Goal: Information Seeking & Learning: Learn about a topic

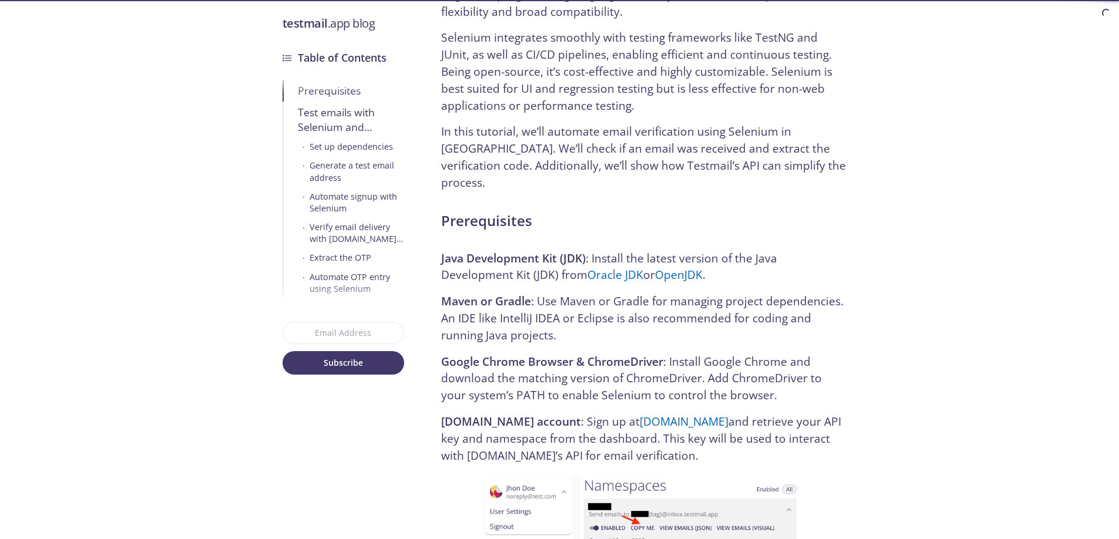
scroll to position [564, 0]
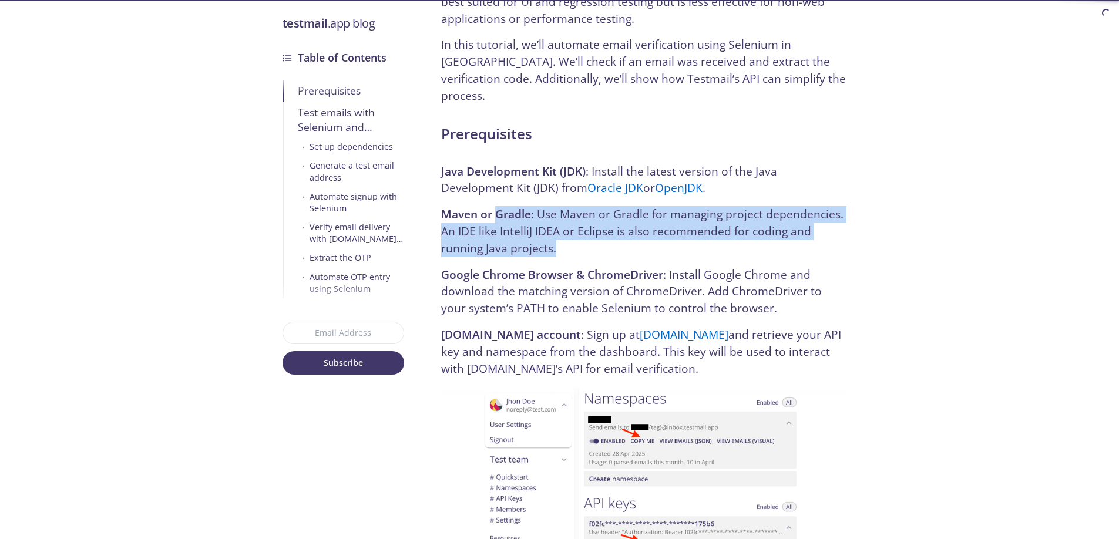
drag, startPoint x: 497, startPoint y: 194, endPoint x: 606, endPoint y: 239, distance: 117.7
click at [606, 239] on p "Maven or Gradle : Use Maven or Gradle for managing project dependencies. An IDE…" at bounding box center [643, 231] width 405 height 51
click at [712, 237] on p "Maven or Gradle : Use Maven or Gradle for managing project dependencies. An IDE…" at bounding box center [643, 231] width 405 height 51
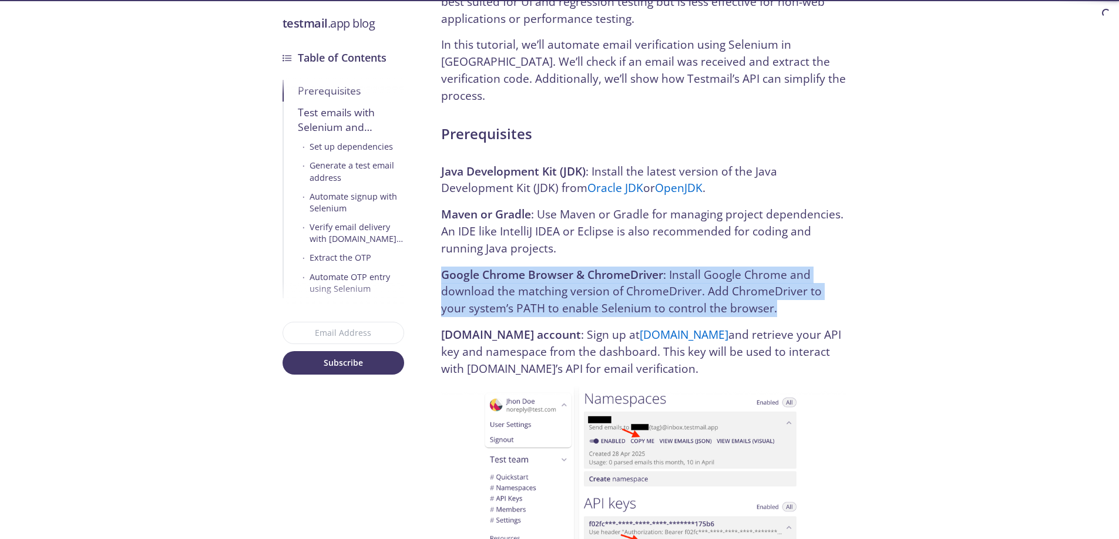
drag, startPoint x: 590, startPoint y: 247, endPoint x: 838, endPoint y: 294, distance: 252.9
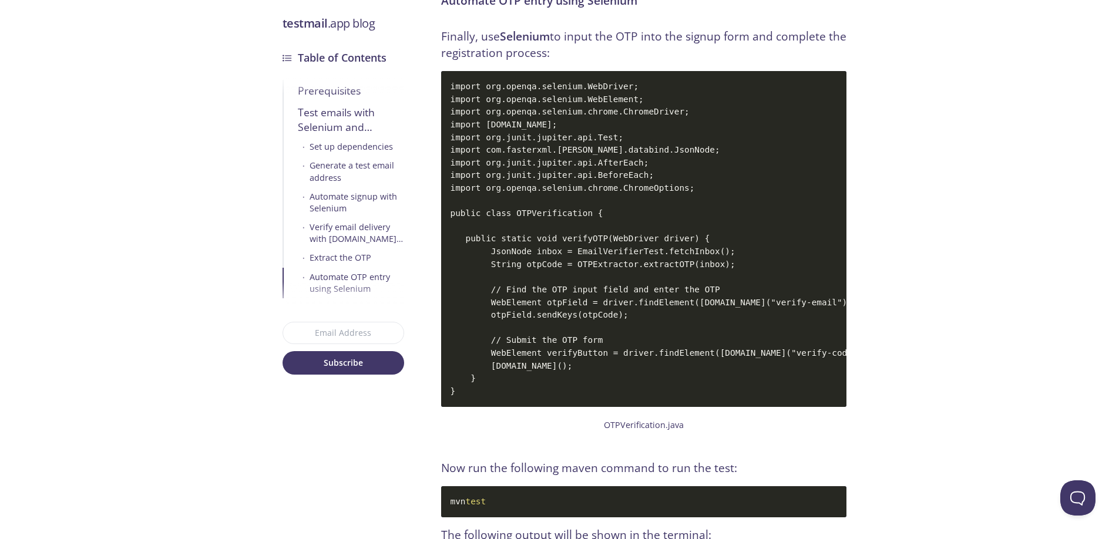
scroll to position [4853, 0]
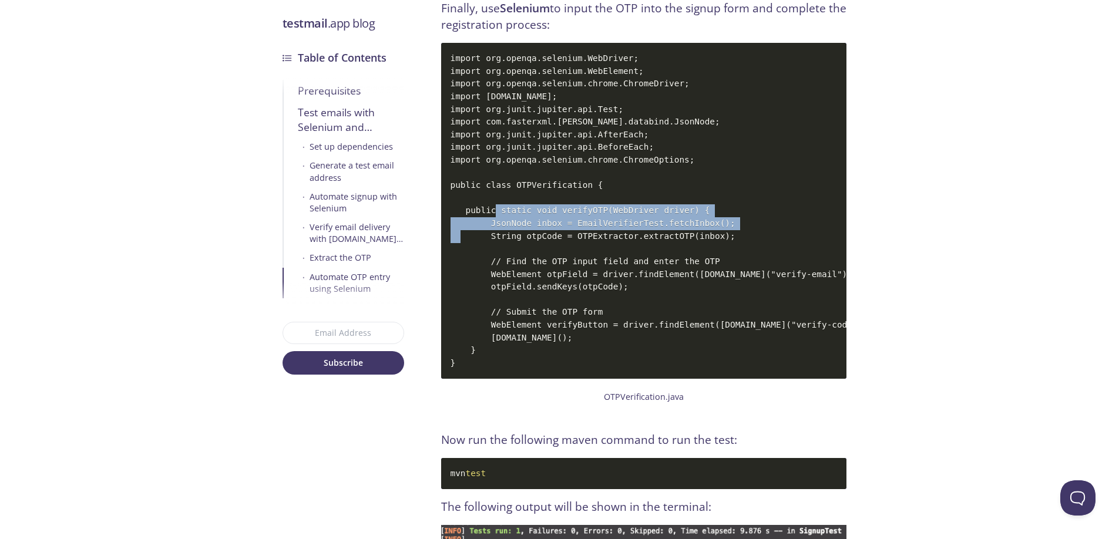
drag, startPoint x: 477, startPoint y: 199, endPoint x: 747, endPoint y: 214, distance: 270.6
click at [747, 214] on code "import org.openqa.selenium.WebDriver; import org.openqa.selenium.WebElement; im…" at bounding box center [643, 211] width 405 height 336
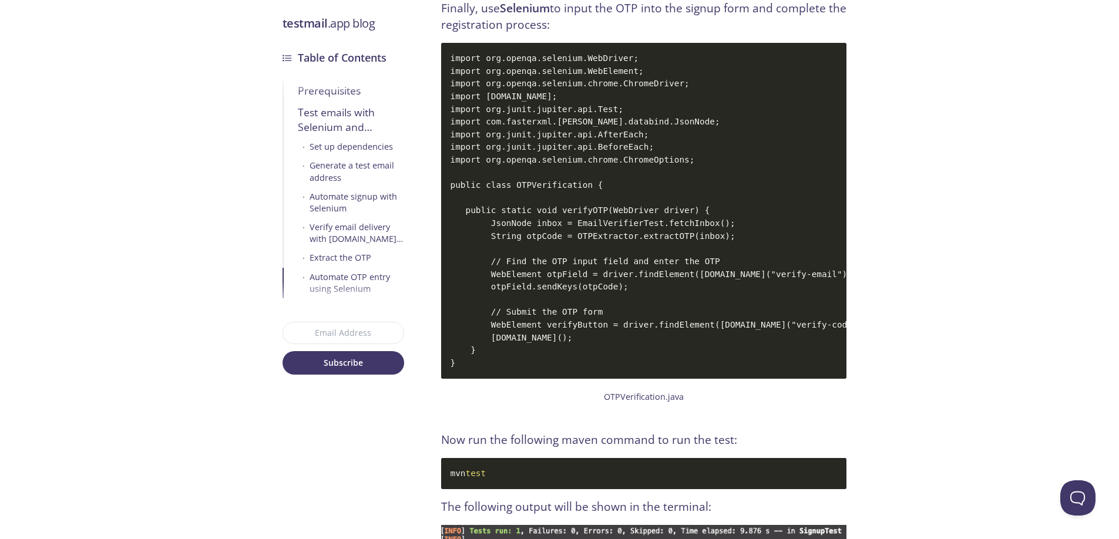
click at [676, 242] on code "import org.openqa.selenium.WebDriver; import org.openqa.selenium.WebElement; im…" at bounding box center [643, 211] width 405 height 336
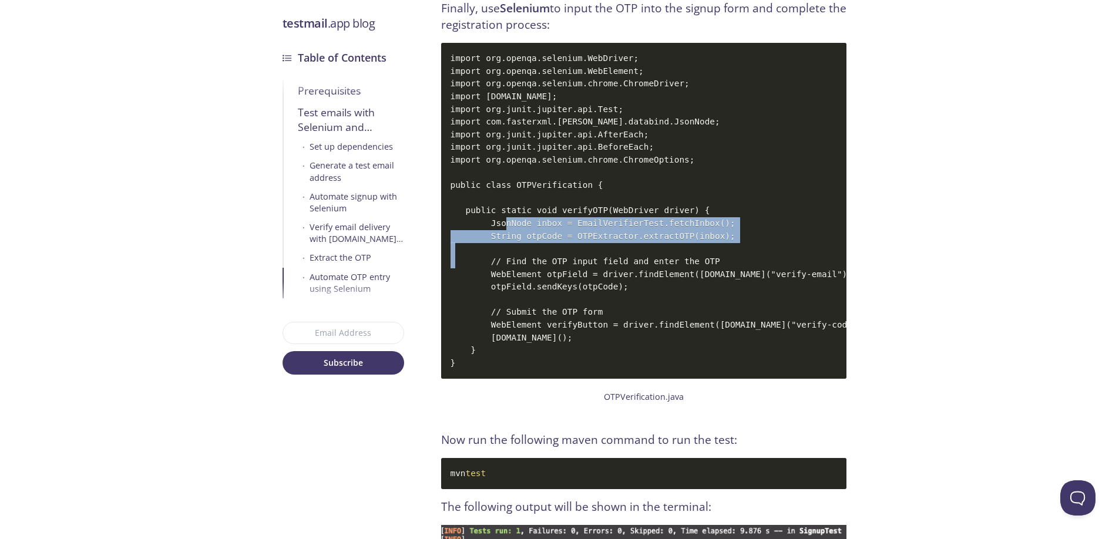
drag, startPoint x: 485, startPoint y: 213, endPoint x: 724, endPoint y: 222, distance: 238.7
click at [724, 222] on code "import org.openqa.selenium.WebDriver; import org.openqa.selenium.WebElement; im…" at bounding box center [643, 211] width 405 height 336
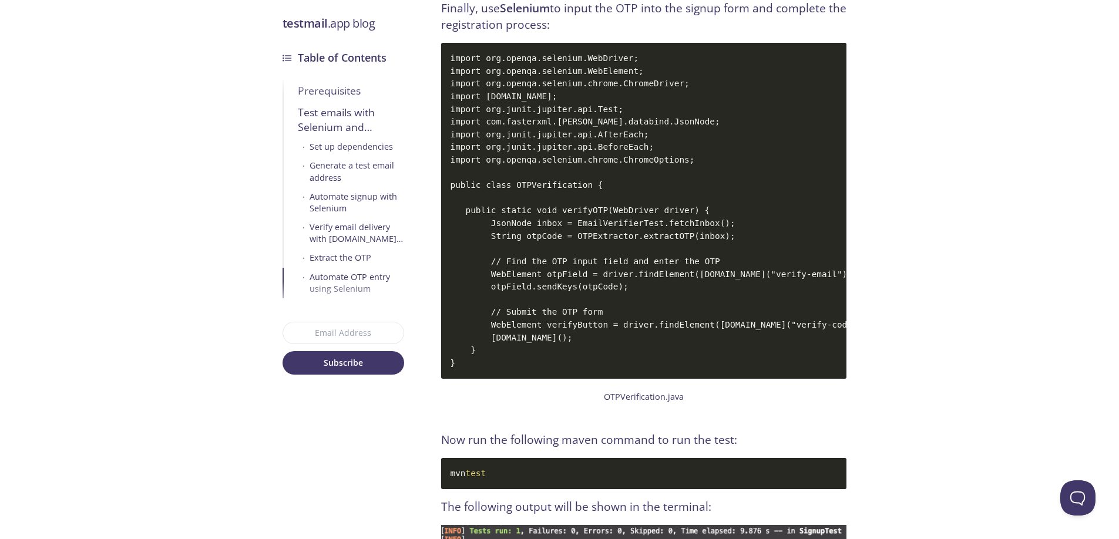
click at [721, 227] on code "import org.openqa.selenium.WebDriver; import org.openqa.selenium.WebElement; im…" at bounding box center [643, 211] width 405 height 336
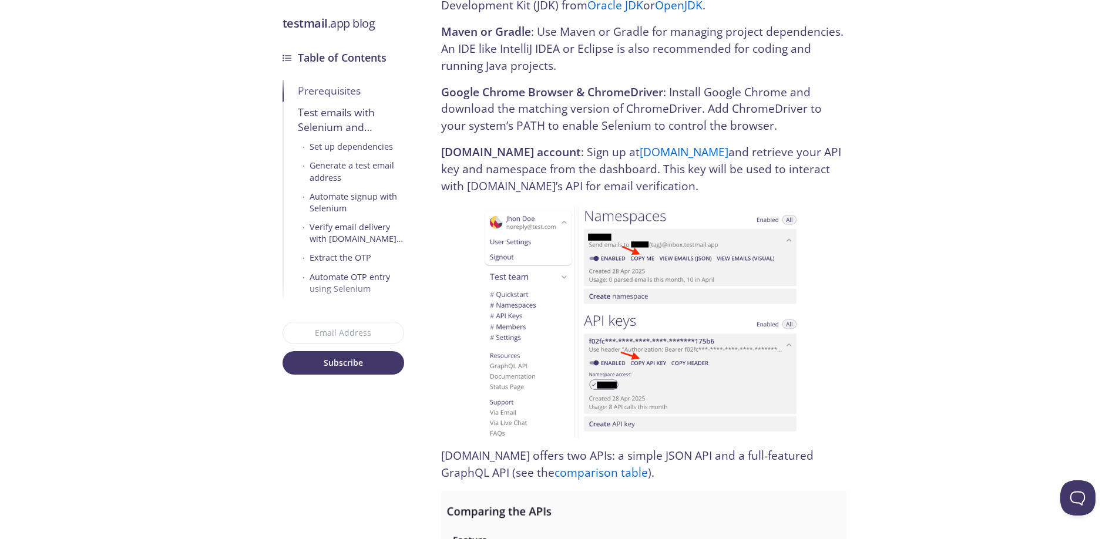
scroll to position [764, 0]
